Goal: Task Accomplishment & Management: Manage account settings

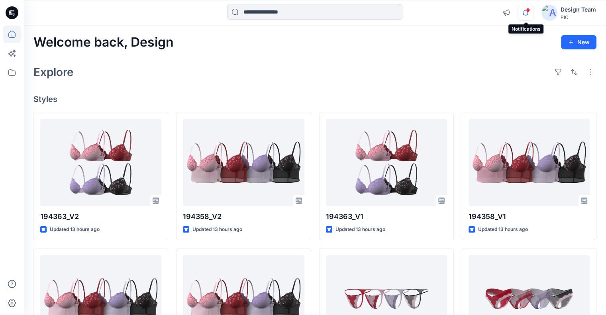
click at [527, 17] on icon "button" at bounding box center [525, 13] width 15 height 16
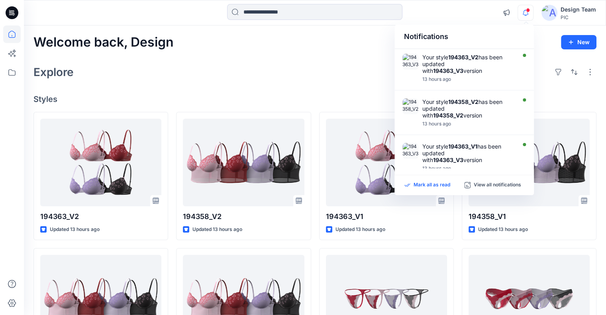
click at [436, 186] on p "Mark all as read" at bounding box center [432, 185] width 37 height 7
click at [529, 14] on icon "button" at bounding box center [525, 13] width 15 height 16
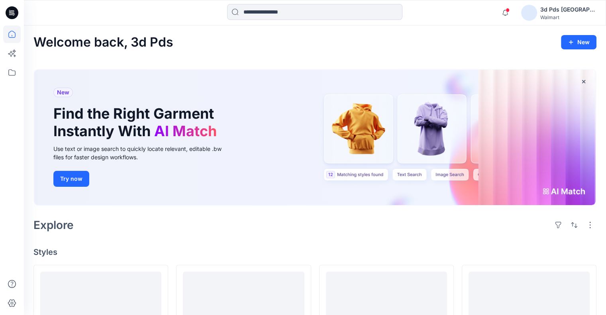
click at [570, 16] on div "Walmart" at bounding box center [568, 17] width 56 height 6
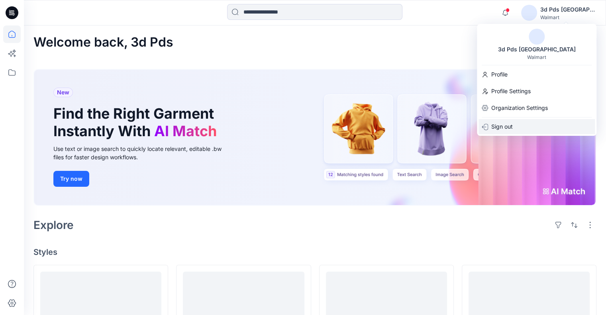
click at [527, 125] on div "Sign out" at bounding box center [536, 126] width 116 height 15
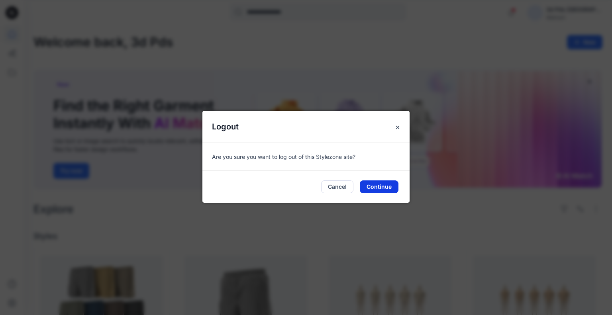
click at [395, 186] on button "Continue" at bounding box center [379, 186] width 39 height 13
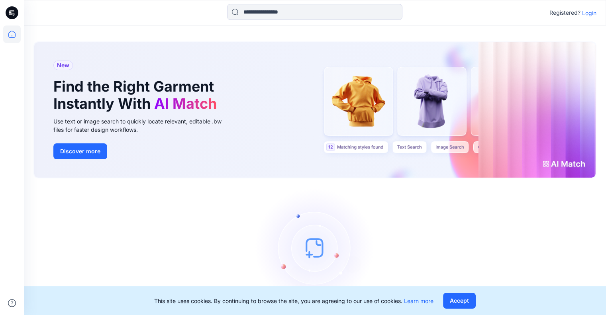
click at [586, 11] on p "Login" at bounding box center [589, 13] width 14 height 8
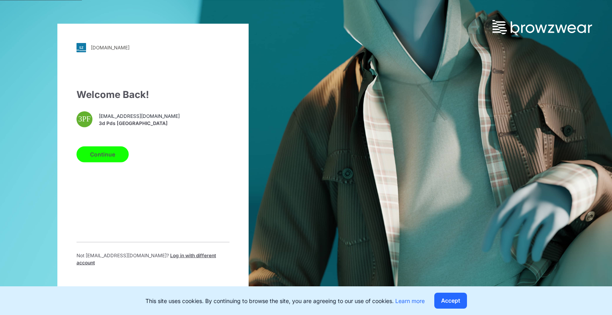
click at [141, 120] on span "[EMAIL_ADDRESS][DOMAIN_NAME]" at bounding box center [139, 116] width 81 height 7
click at [180, 261] on span "Log in with different account" at bounding box center [145, 258] width 139 height 13
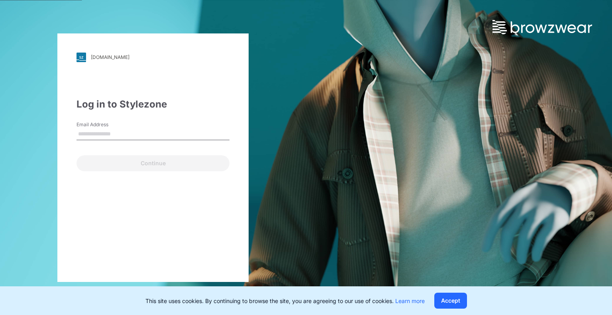
type input "**********"
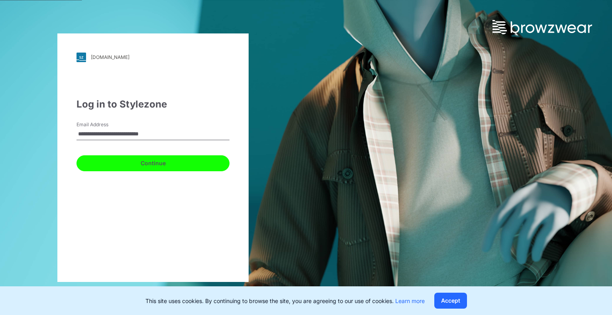
click at [143, 168] on button "Continue" at bounding box center [152, 163] width 153 height 16
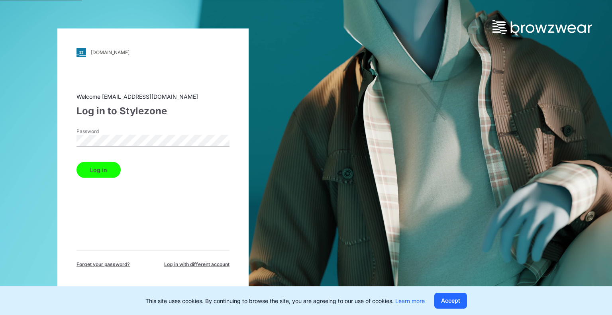
click at [99, 169] on button "Log in" at bounding box center [98, 170] width 44 height 16
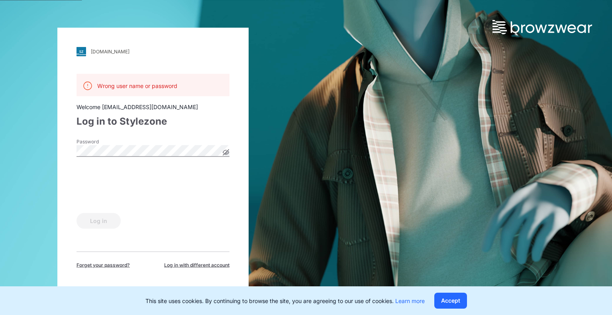
click at [201, 124] on div "Log in to Stylezone" at bounding box center [152, 121] width 153 height 14
click at [101, 223] on button "Log in" at bounding box center [98, 221] width 44 height 16
click at [182, 264] on span "Log in with different account" at bounding box center [196, 264] width 65 height 7
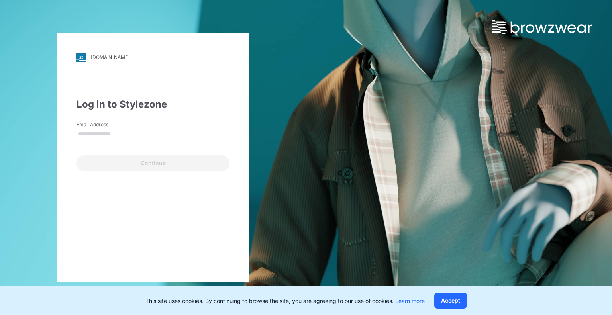
drag, startPoint x: 113, startPoint y: 134, endPoint x: 119, endPoint y: 134, distance: 5.6
click at [113, 134] on input "Email Address" at bounding box center [152, 134] width 153 height 12
type input "**********"
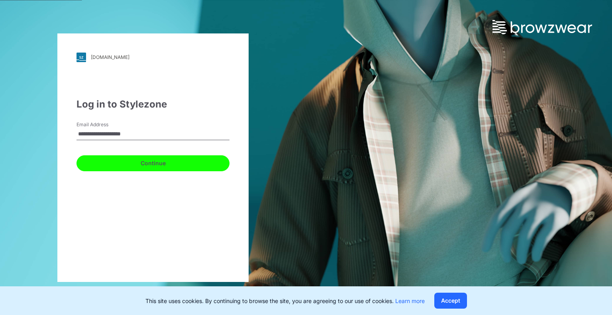
click at [171, 167] on button "Continue" at bounding box center [152, 163] width 153 height 16
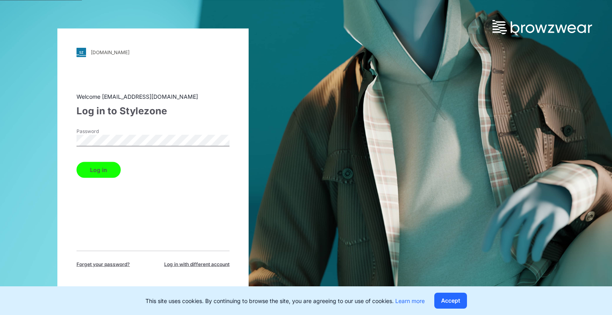
click at [82, 171] on button "Log in" at bounding box center [98, 170] width 44 height 16
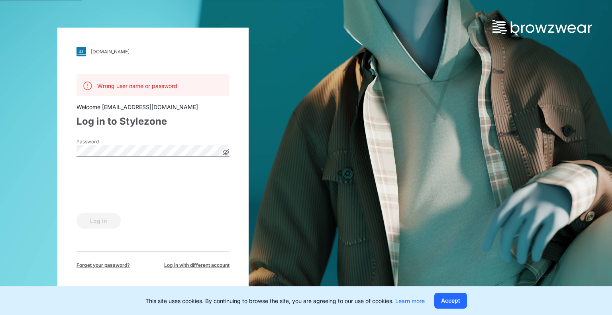
click at [180, 263] on span "Log in with different account" at bounding box center [196, 264] width 65 height 7
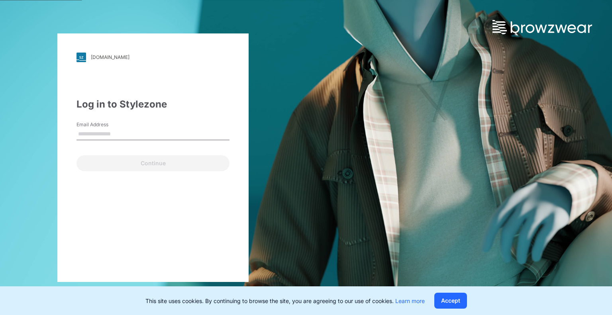
click at [144, 135] on input "Email Address" at bounding box center [152, 134] width 153 height 12
type input "**********"
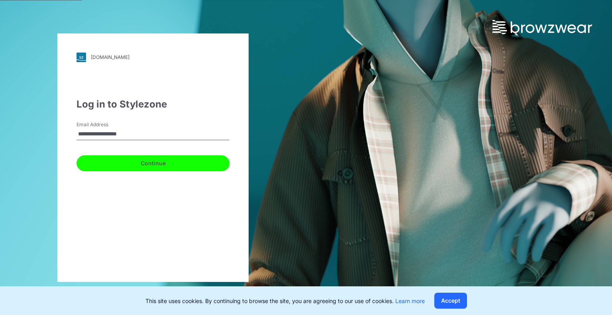
click at [140, 163] on button "Continue" at bounding box center [152, 163] width 153 height 16
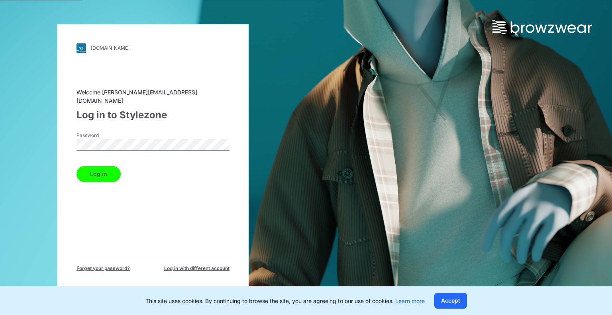
click at [107, 172] on button "Log in" at bounding box center [98, 174] width 44 height 16
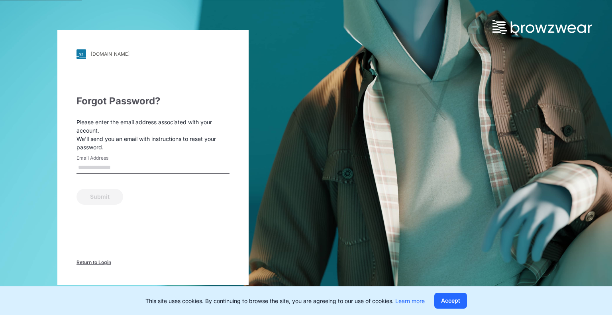
click at [104, 261] on span "Return to Login" at bounding box center [93, 262] width 35 height 7
